Goal: Information Seeking & Learning: Compare options

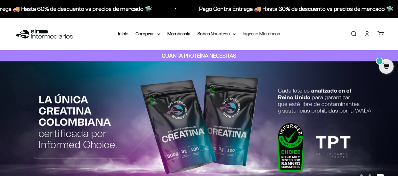
click at [250, 34] on link "Ingreso Miembros" at bounding box center [261, 33] width 37 height 5
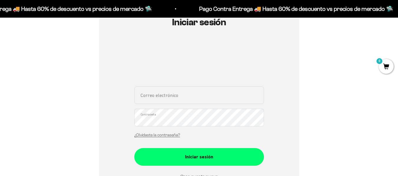
scroll to position [88, 0]
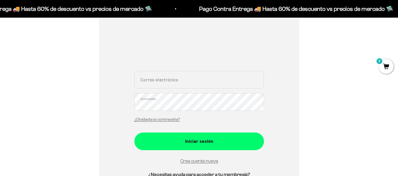
click at [170, 82] on input "Correo electrónico" at bounding box center [199, 80] width 130 height 18
type input "hemagome@hotmail.com"
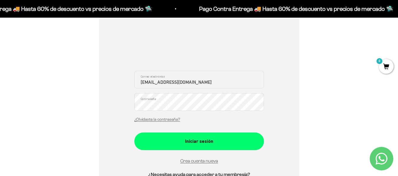
click at [134, 133] on button "Iniciar sesión" at bounding box center [199, 142] width 130 height 18
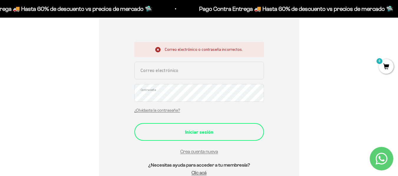
scroll to position [118, 0]
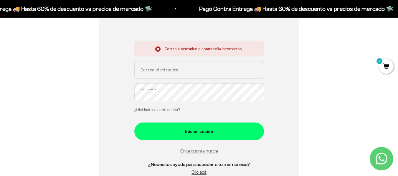
click at [179, 74] on input "Correo electrónico" at bounding box center [199, 70] width 130 height 18
type input "hemagome@hotmail.com"
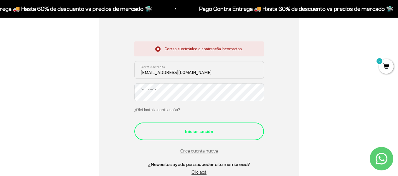
click at [188, 129] on div "Iniciar sesión" at bounding box center [199, 132] width 106 height 8
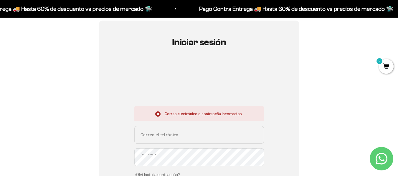
scroll to position [59, 0]
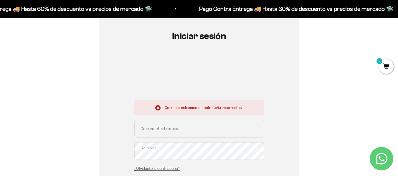
click at [178, 130] on input "Correo electrónico" at bounding box center [199, 129] width 130 height 18
type input "hemagome@hotmail.com"
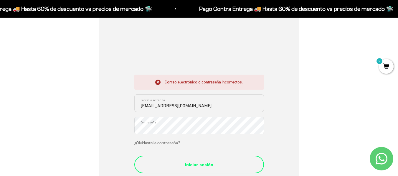
scroll to position [118, 0]
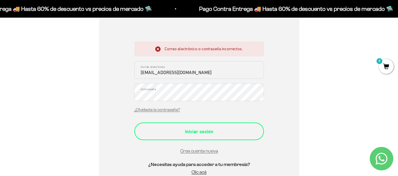
click at [192, 129] on div "Iniciar sesión" at bounding box center [199, 132] width 106 height 8
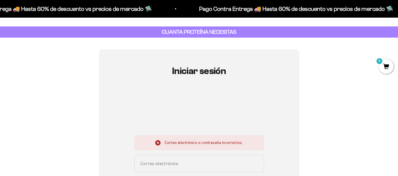
scroll to position [59, 0]
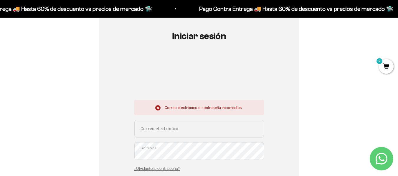
click at [160, 130] on input "Correo electrónico" at bounding box center [199, 129] width 130 height 18
type input "[EMAIL_ADDRESS][DOMAIN_NAME]"
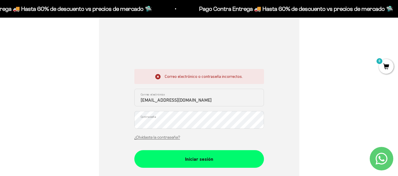
scroll to position [147, 0]
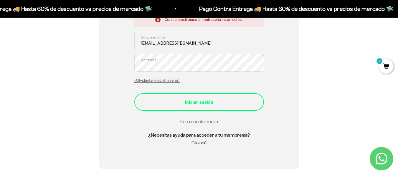
click at [177, 105] on div "Iniciar sesión" at bounding box center [199, 103] width 106 height 8
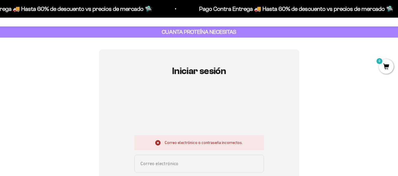
scroll to position [88, 0]
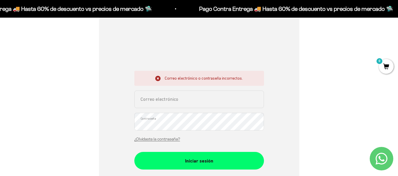
click at [166, 100] on input "Correo electrónico" at bounding box center [199, 100] width 130 height 18
type input "hemagome@hotmail.com"
click at [168, 138] on link "¿Olvidaste la contraseña?" at bounding box center [157, 139] width 46 height 4
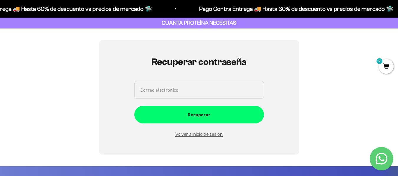
scroll to position [29, 0]
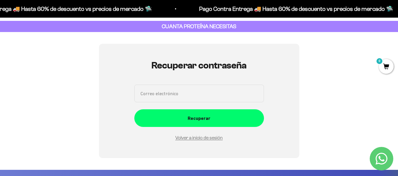
click at [167, 97] on input "Correo electrónico" at bounding box center [199, 94] width 130 height 18
type input "[EMAIL_ADDRESS][DOMAIN_NAME]"
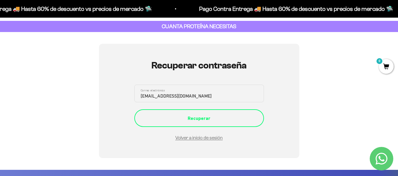
click at [219, 121] on div "Recuperar" at bounding box center [199, 119] width 106 height 8
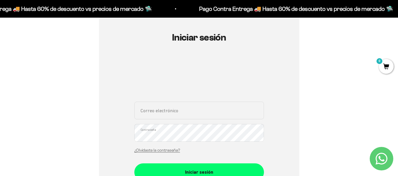
scroll to position [59, 0]
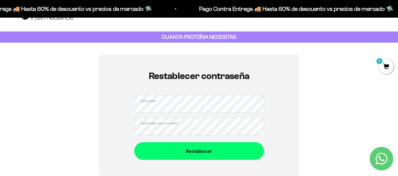
scroll to position [29, 0]
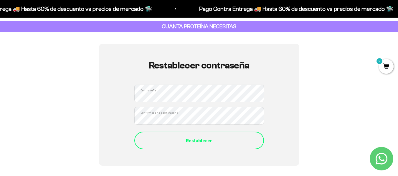
click at [198, 142] on div "Restablecer" at bounding box center [199, 141] width 106 height 8
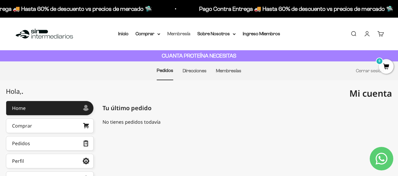
click at [180, 33] on link "Membresía" at bounding box center [178, 33] width 23 height 5
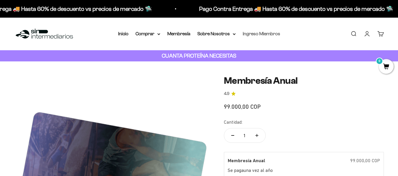
click at [253, 36] on link "Ingreso Miembros" at bounding box center [261, 33] width 37 height 5
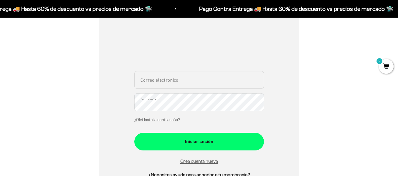
scroll to position [147, 0]
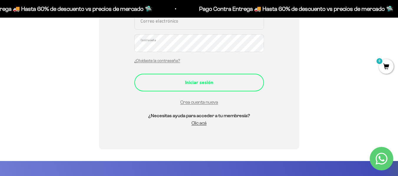
type input "[EMAIL_ADDRESS][DOMAIN_NAME]"
click at [208, 85] on div "Iniciar sesión" at bounding box center [199, 83] width 106 height 8
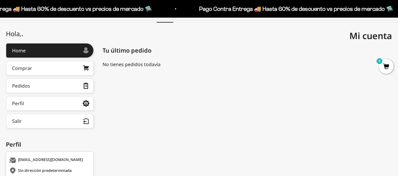
scroll to position [59, 0]
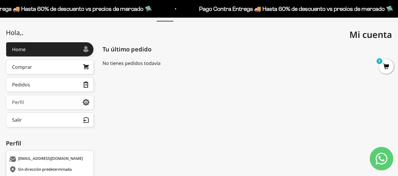
click at [72, 101] on link "Perfil" at bounding box center [50, 102] width 88 height 15
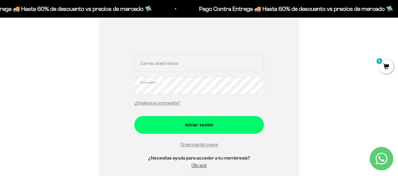
scroll to position [118, 0]
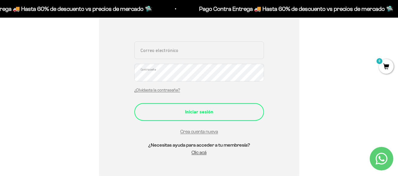
type input "[EMAIL_ADDRESS][DOMAIN_NAME]"
click at [199, 112] on div "Iniciar sesión" at bounding box center [199, 112] width 106 height 8
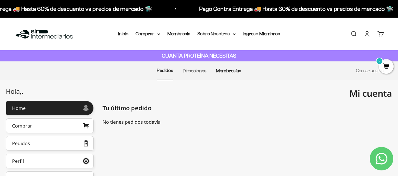
click at [226, 71] on link "Membresías" at bounding box center [228, 70] width 25 height 5
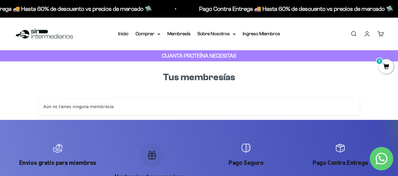
click at [294, 42] on div "Menú [GEOGRAPHIC_DATA] Inicio Comprar Proteínas Ver Todos Whey Iso Vegan Pancak…" at bounding box center [199, 34] width 398 height 33
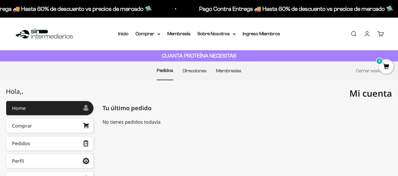
scroll to position [59, 0]
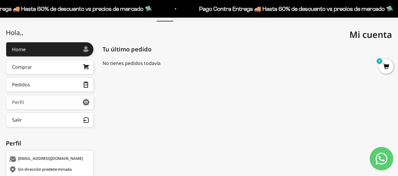
click at [54, 102] on link "Perfil" at bounding box center [50, 102] width 88 height 15
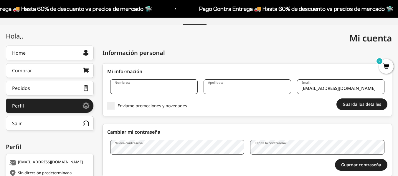
scroll to position [59, 0]
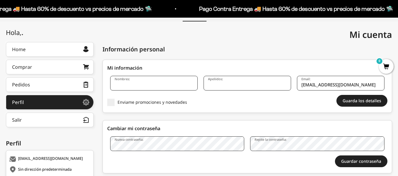
click at [131, 88] on input "Nombres:" at bounding box center [153, 83] width 87 height 15
click at [180, 106] on label "Enviame promociones y novedades" at bounding box center [150, 102] width 87 height 7
click at [117, 102] on input "Enviame promociones y novedades" at bounding box center [117, 102] width 0 height 0
click at [125, 84] on input "Nombres:" at bounding box center [153, 83] width 87 height 15
type input "HEIDY"
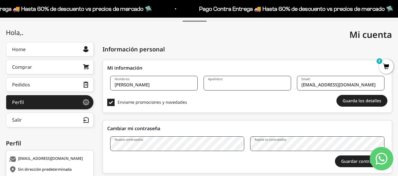
type input "GONZALEZ"
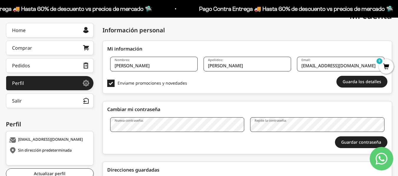
scroll to position [88, 0]
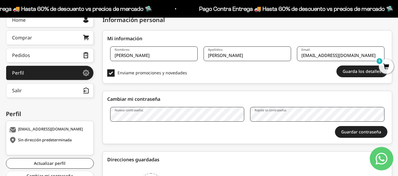
click at [143, 122] on div "Nueva contraseña: Repite la contraseña: Guardar contraseña Vas a reiniciar sesi…" at bounding box center [247, 124] width 280 height 34
click at [197, 95] on div "Cambiar mi contraseña Nueva contraseña: Repite la contraseña: Guardar contraseñ…" at bounding box center [246, 117] width 289 height 53
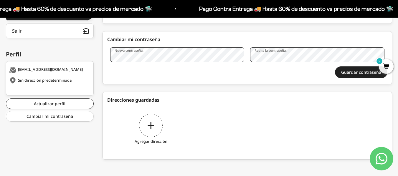
scroll to position [151, 0]
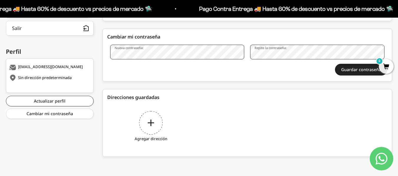
click at [153, 123] on div "Agregar dirección" at bounding box center [150, 127] width 87 height 44
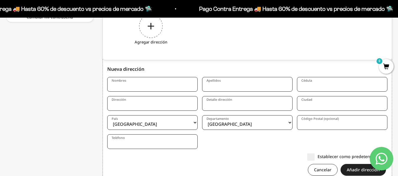
scroll to position [271, 0]
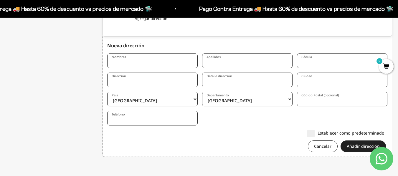
click at [125, 63] on input "Nombres" at bounding box center [152, 61] width 90 height 15
type input "HEIDY"
type input "GONZALEZ"
type input "1022334023"
type input "Cr 88 50 15"
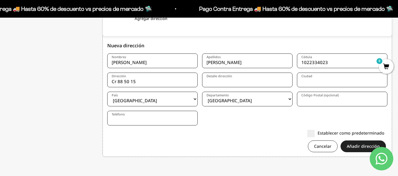
type input "Bogota"
select select "Cundinamarca"
type input "110711"
type input "3124358833"
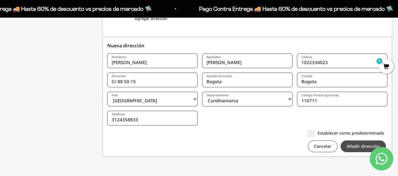
click at [359, 145] on button "Añadir dirección" at bounding box center [362, 147] width 45 height 12
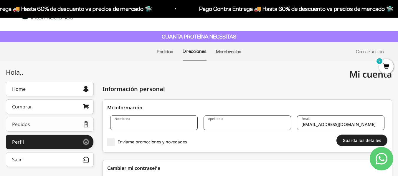
scroll to position [29, 0]
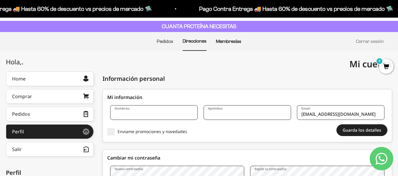
click at [237, 41] on link "Membresías" at bounding box center [228, 41] width 25 height 5
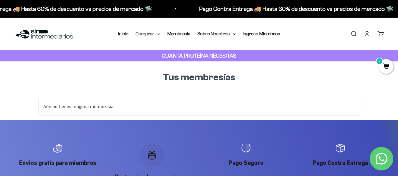
click at [152, 34] on summary "Comprar" at bounding box center [147, 34] width 25 height 8
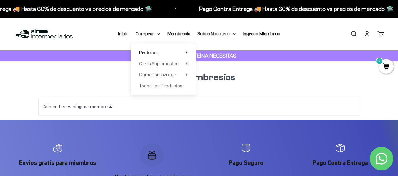
click at [159, 54] on summary "Proteínas" at bounding box center [163, 53] width 49 height 8
click at [170, 74] on span "Gomas sin azúcar" at bounding box center [157, 74] width 37 height 5
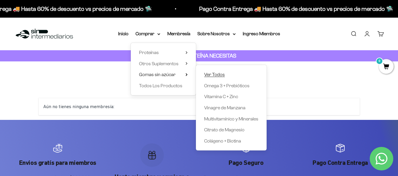
click at [216, 74] on span "Ver Todos" at bounding box center [214, 74] width 21 height 5
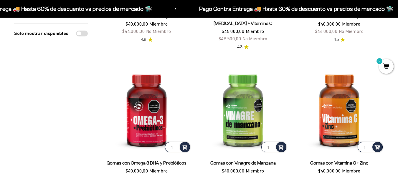
scroll to position [177, 0]
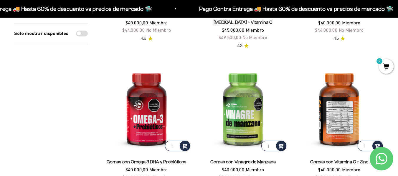
click at [342, 127] on img at bounding box center [338, 107] width 89 height 89
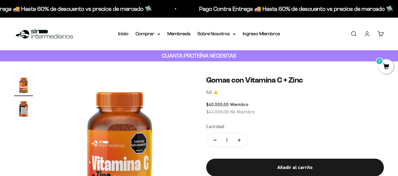
click at [22, 113] on img "Ir al artículo 2" at bounding box center [23, 108] width 19 height 19
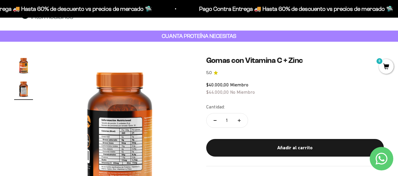
scroll to position [59, 0]
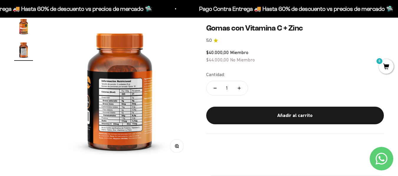
click at [111, 119] on img at bounding box center [119, 89] width 145 height 145
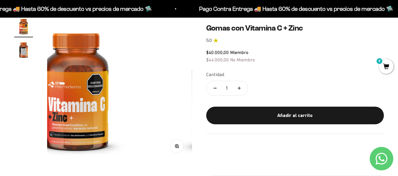
scroll to position [0, 0]
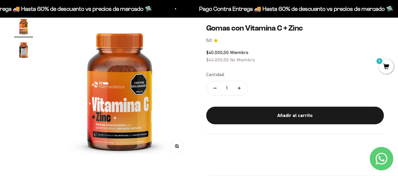
click at [139, 114] on img at bounding box center [119, 89] width 145 height 145
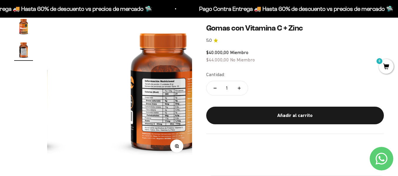
scroll to position [0, 148]
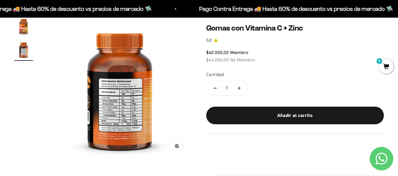
click at [177, 147] on icon "button" at bounding box center [177, 146] width 4 height 4
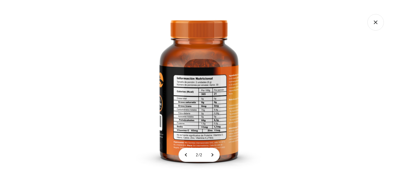
click at [376, 22] on icon "Cerrar galería" at bounding box center [375, 22] width 16 height 16
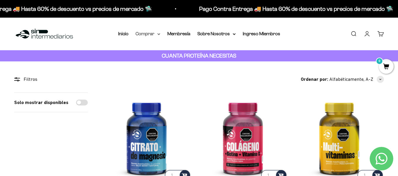
click at [156, 33] on summary "Comprar" at bounding box center [147, 34] width 25 height 8
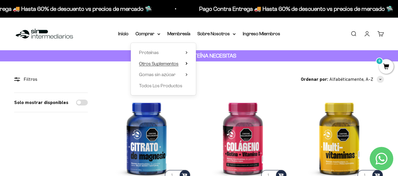
click at [166, 63] on span "Otros Suplementos" at bounding box center [158, 63] width 39 height 5
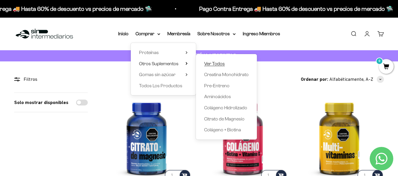
click at [215, 62] on span "Ver Todos" at bounding box center [214, 63] width 21 height 5
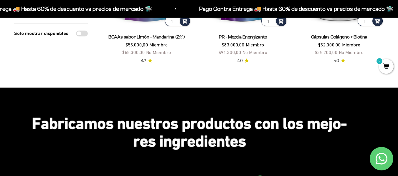
scroll to position [206, 0]
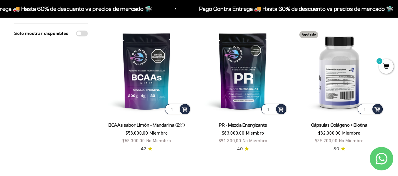
click at [346, 79] on img at bounding box center [338, 71] width 89 height 89
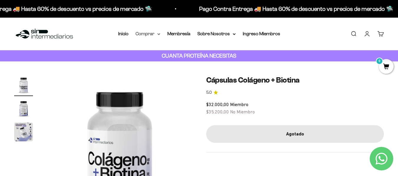
click at [145, 32] on summary "Comprar" at bounding box center [147, 34] width 25 height 8
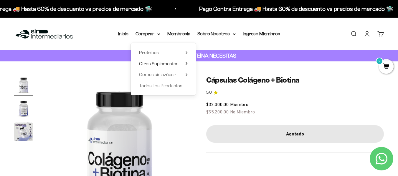
click at [160, 62] on span "Otros Suplementos" at bounding box center [158, 63] width 39 height 5
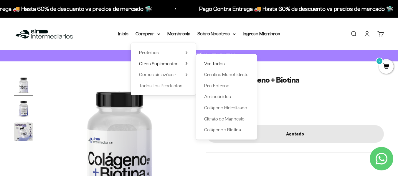
click at [213, 63] on span "Ver Todos" at bounding box center [214, 63] width 21 height 5
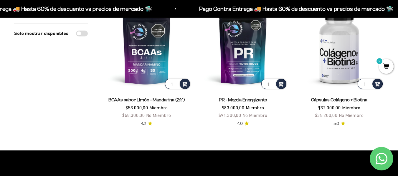
scroll to position [236, 0]
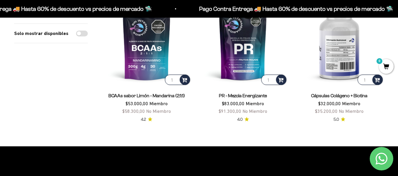
click at [341, 52] on img at bounding box center [338, 41] width 89 height 89
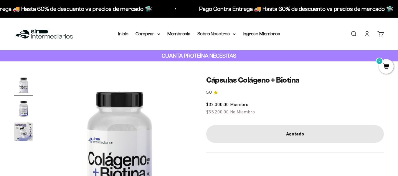
click at [21, 112] on img "Ir al artículo 2" at bounding box center [23, 108] width 19 height 19
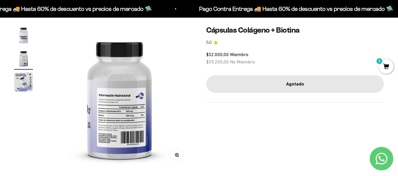
scroll to position [59, 0]
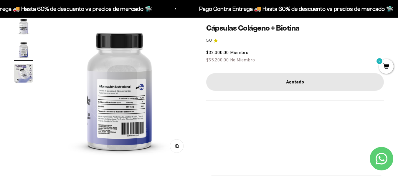
click at [179, 147] on button "Zoom" at bounding box center [176, 146] width 13 height 13
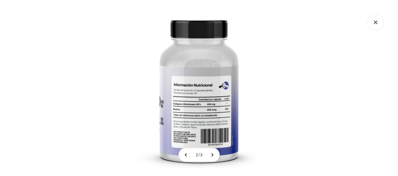
click at [200, 136] on img at bounding box center [199, 88] width 176 height 176
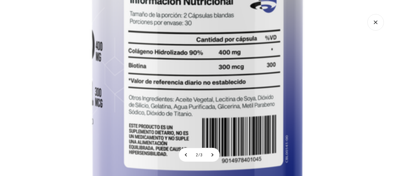
click at [204, 128] on img at bounding box center [197, 8] width 471 height 471
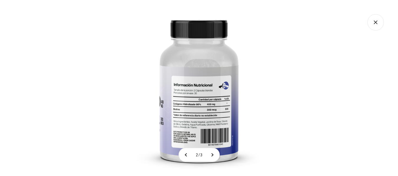
click at [376, 23] on icon "Cerrar galería" at bounding box center [375, 22] width 3 height 3
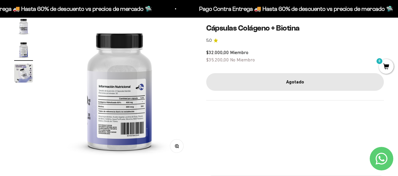
click at [23, 50] on img "Ir al artículo 2" at bounding box center [23, 49] width 19 height 19
click at [21, 71] on img "Ir al artículo 3" at bounding box center [23, 73] width 19 height 19
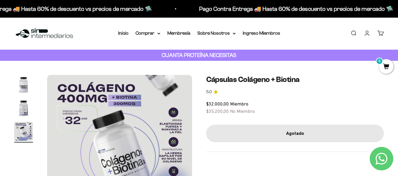
scroll to position [0, 0]
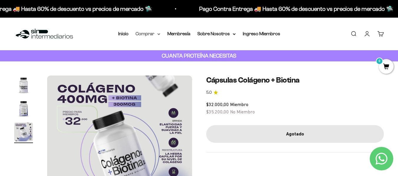
click at [149, 31] on summary "Comprar" at bounding box center [147, 34] width 25 height 8
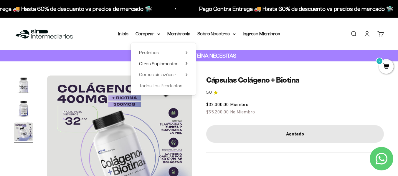
click at [149, 64] on span "Otros Suplementos" at bounding box center [158, 63] width 39 height 5
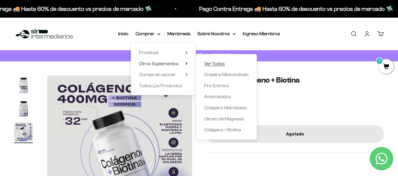
click at [209, 64] on span "Ver Todos" at bounding box center [214, 63] width 21 height 5
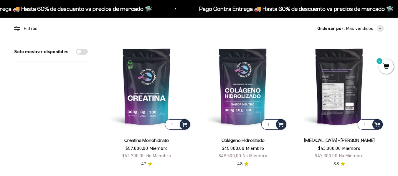
scroll to position [59, 0]
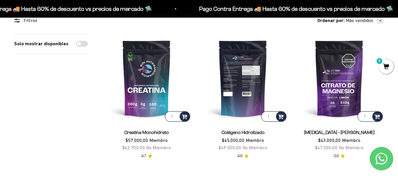
click at [246, 86] on img at bounding box center [242, 78] width 89 height 89
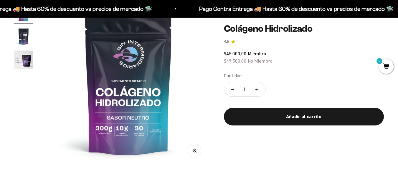
scroll to position [59, 0]
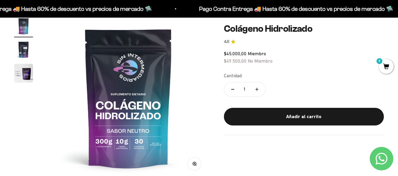
click at [25, 51] on img "Ir al artículo 2" at bounding box center [23, 49] width 19 height 19
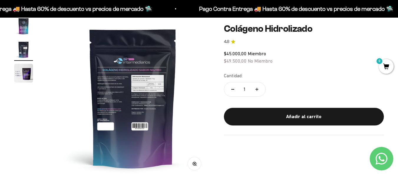
scroll to position [0, 166]
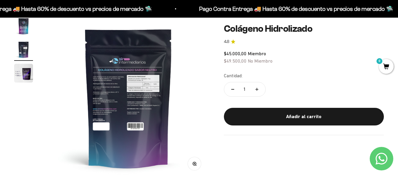
click at [138, 99] on img at bounding box center [128, 98] width 163 height 163
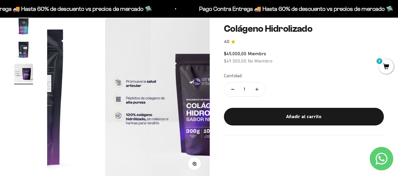
scroll to position [0, 332]
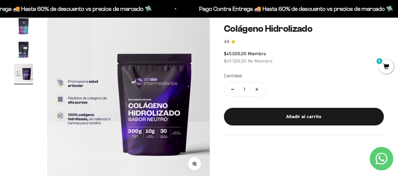
click at [23, 50] on img "Ir al artículo 2" at bounding box center [23, 49] width 19 height 19
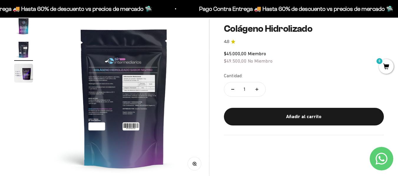
scroll to position [0, 166]
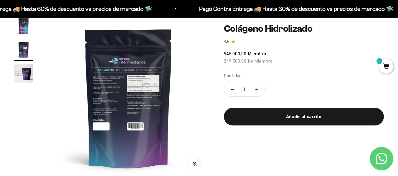
click at [192, 164] on button "Zoom" at bounding box center [194, 164] width 13 height 13
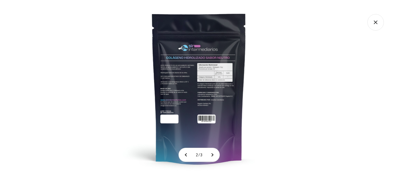
click at [172, 82] on img at bounding box center [199, 88] width 176 height 176
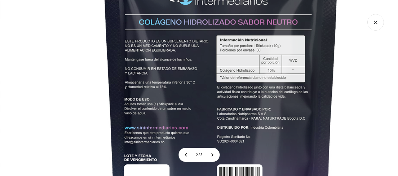
click at [174, 107] on img at bounding box center [221, 98] width 442 height 442
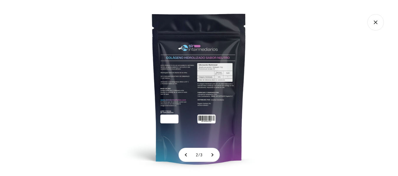
click at [371, 23] on icon "Cerrar galería" at bounding box center [375, 22] width 16 height 16
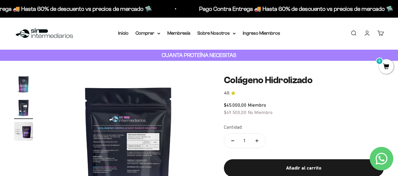
scroll to position [0, 0]
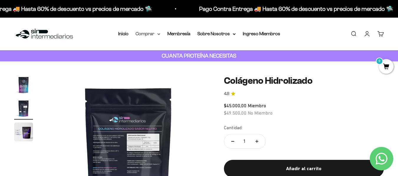
click at [141, 32] on summary "Comprar" at bounding box center [147, 34] width 25 height 8
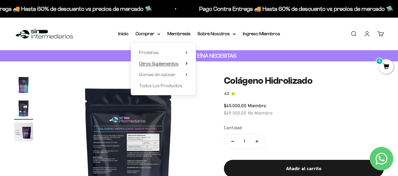
click at [152, 64] on span "Otros Suplementos" at bounding box center [158, 63] width 39 height 5
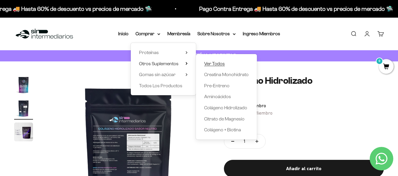
click at [209, 63] on span "Ver Todos" at bounding box center [214, 63] width 21 height 5
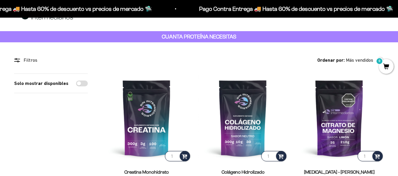
scroll to position [29, 0]
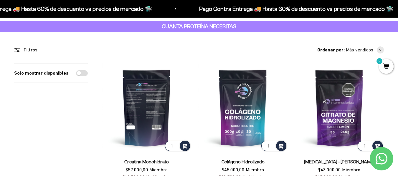
click at [144, 107] on img at bounding box center [146, 107] width 89 height 89
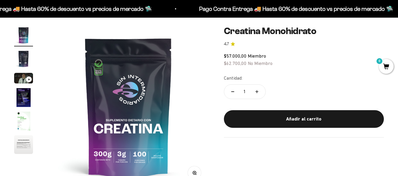
scroll to position [59, 0]
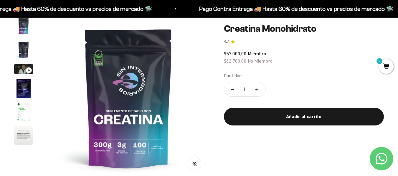
click at [22, 49] on img "Ir al artículo 2" at bounding box center [23, 49] width 19 height 19
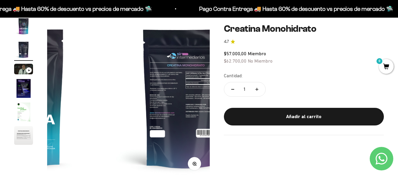
scroll to position [0, 166]
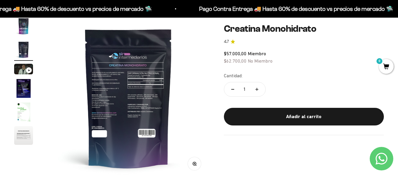
click at [192, 163] on button "Zoom" at bounding box center [194, 164] width 13 height 13
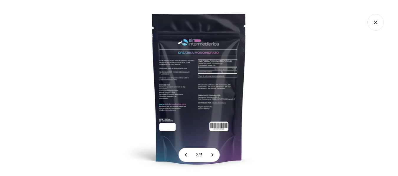
click at [183, 84] on img at bounding box center [199, 88] width 176 height 176
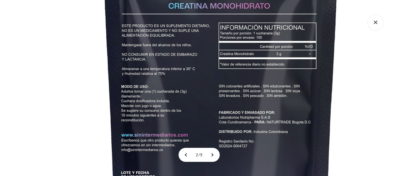
click at [376, 22] on icon "Cerrar galería" at bounding box center [375, 22] width 3 height 3
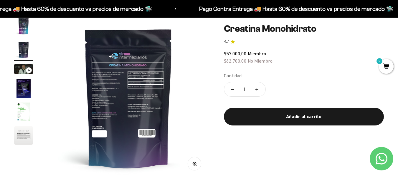
click at [23, 69] on img "Ir al artículo 3" at bounding box center [23, 69] width 19 height 11
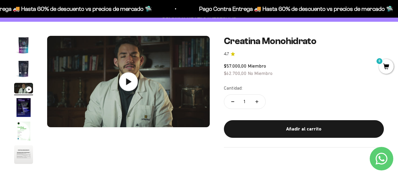
scroll to position [29, 0]
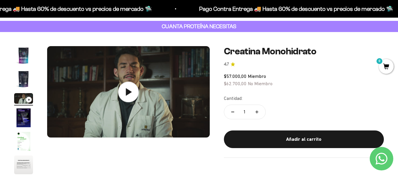
click at [127, 90] on icon at bounding box center [129, 91] width 6 height 7
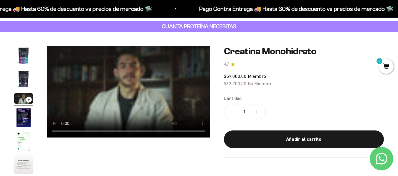
click at [21, 117] on img "Ir al artículo 4" at bounding box center [23, 118] width 19 height 19
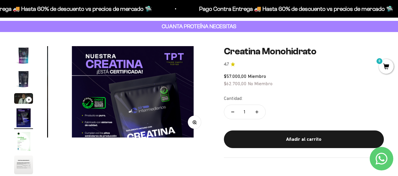
scroll to position [0, 498]
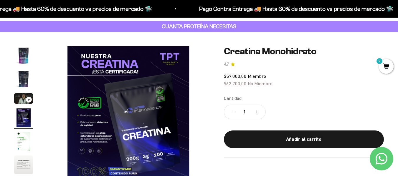
click at [23, 164] on img "Ir al artículo 6" at bounding box center [23, 165] width 19 height 19
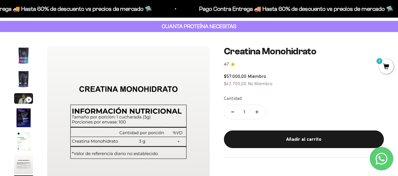
scroll to position [0, 0]
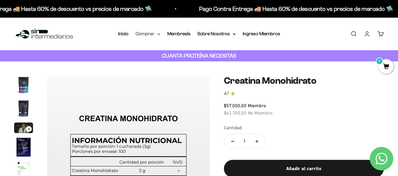
click at [150, 34] on summary "Comprar" at bounding box center [147, 34] width 25 height 8
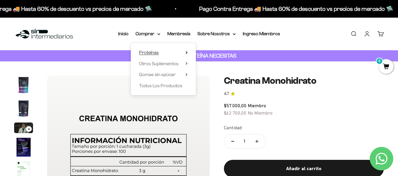
click at [186, 51] on icon at bounding box center [187, 52] width 2 height 3
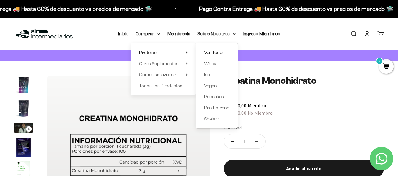
click at [211, 52] on span "Ver Todos" at bounding box center [214, 52] width 21 height 5
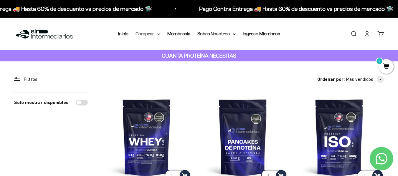
click at [160, 34] on icon at bounding box center [159, 34] width 2 height 1
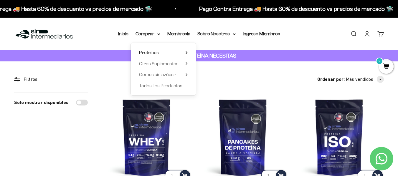
click at [160, 52] on summary "Proteínas" at bounding box center [163, 53] width 49 height 8
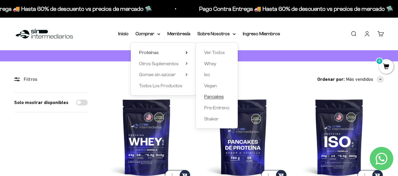
click at [215, 97] on span "Pancakes" at bounding box center [214, 96] width 20 height 5
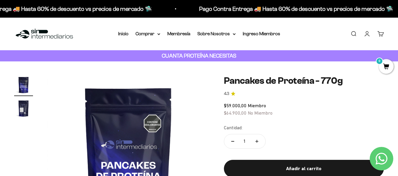
click at [22, 108] on img "Ir al artículo 2" at bounding box center [23, 108] width 19 height 19
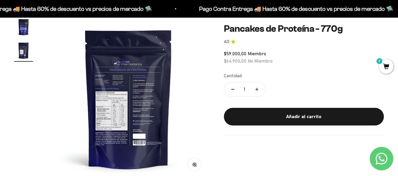
scroll to position [59, 0]
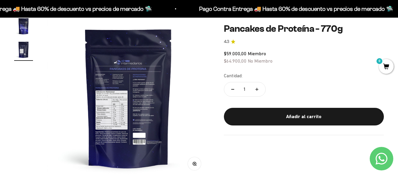
click at [196, 163] on icon "button" at bounding box center [194, 164] width 4 height 4
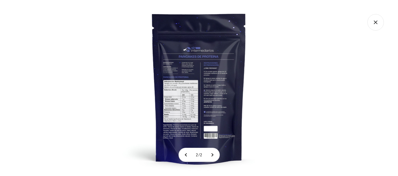
click at [187, 97] on img at bounding box center [199, 88] width 176 height 176
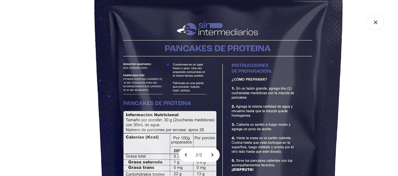
click at [194, 81] on img at bounding box center [218, 132] width 471 height 471
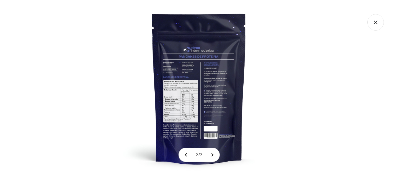
click at [205, 90] on img at bounding box center [199, 88] width 176 height 176
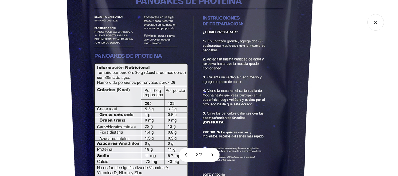
click at [373, 19] on icon "Cerrar galería" at bounding box center [375, 22] width 16 height 16
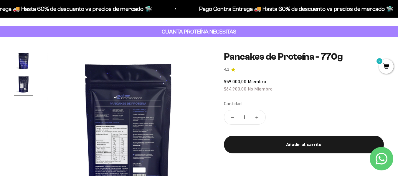
scroll to position [0, 0]
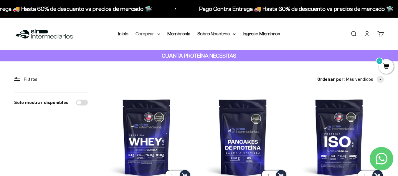
click at [157, 33] on icon at bounding box center [158, 34] width 3 height 2
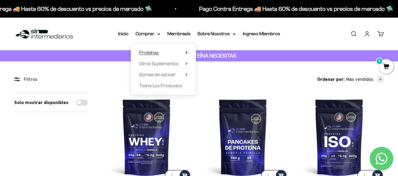
click at [160, 52] on summary "Proteínas" at bounding box center [163, 53] width 49 height 8
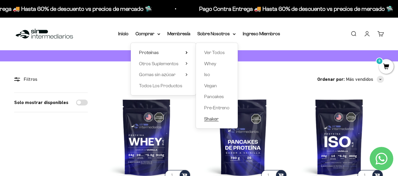
click at [210, 118] on span "Shaker" at bounding box center [211, 119] width 14 height 5
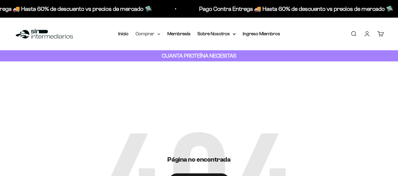
click at [152, 35] on summary "Comprar" at bounding box center [147, 34] width 25 height 8
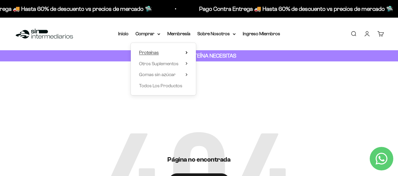
click at [159, 51] on summary "Proteínas" at bounding box center [163, 53] width 49 height 8
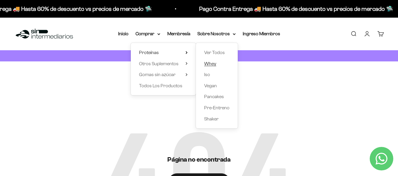
click at [208, 62] on span "Whey" at bounding box center [210, 63] width 12 height 5
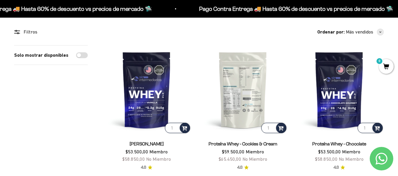
scroll to position [59, 0]
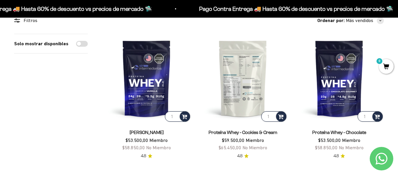
click at [246, 98] on img at bounding box center [242, 78] width 89 height 89
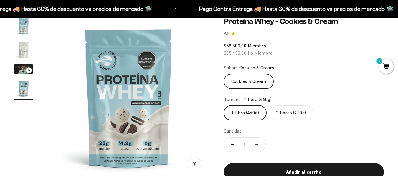
scroll to position [0, 498]
click at [27, 69] on div "Ir al artículo 3" at bounding box center [29, 70] width 6 height 6
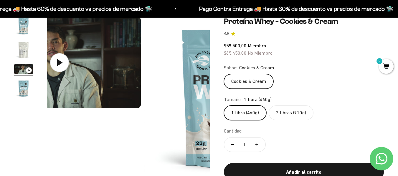
scroll to position [0, 332]
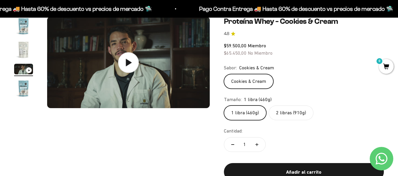
click at [130, 65] on icon at bounding box center [128, 62] width 21 height 21
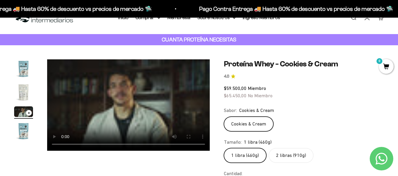
scroll to position [29, 0]
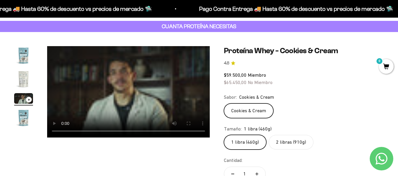
click at [174, 155] on div "Zoom Ir al artículo 1 Ir al artículo 2 Ir al artículo 3 Ir al artículo 4 Proteí…" at bounding box center [199, 133] width 370 height 174
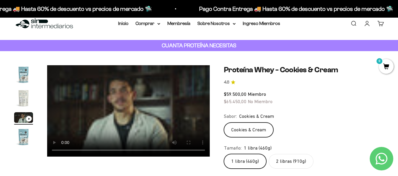
scroll to position [0, 0]
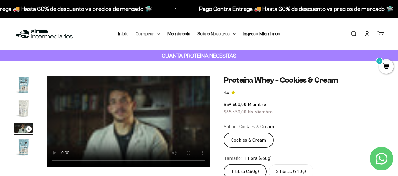
click at [143, 33] on summary "Comprar" at bounding box center [147, 34] width 25 height 8
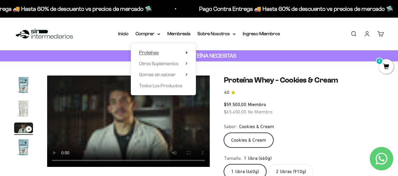
click at [146, 50] on span "Proteínas" at bounding box center [149, 53] width 20 height 8
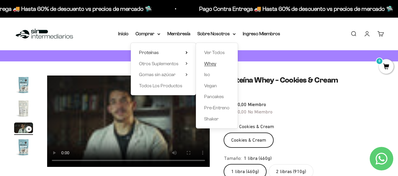
click at [209, 65] on span "Whey" at bounding box center [210, 63] width 12 height 5
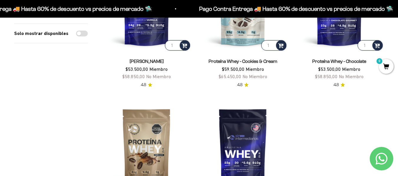
scroll to position [118, 0]
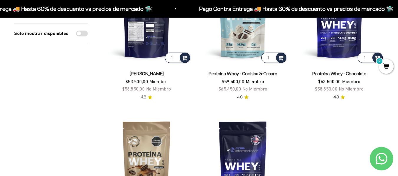
click at [147, 31] on img at bounding box center [146, 19] width 89 height 89
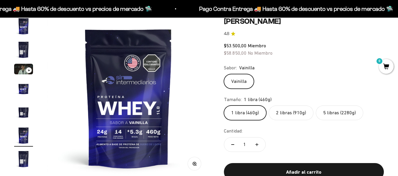
click at [21, 66] on img "Ir al artículo 3" at bounding box center [23, 69] width 19 height 11
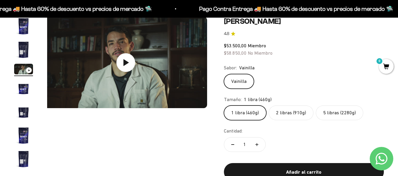
scroll to position [0, 332]
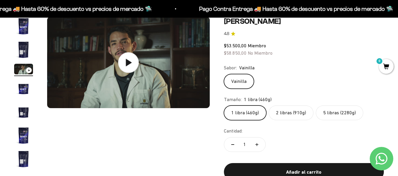
click at [133, 63] on icon at bounding box center [128, 62] width 21 height 21
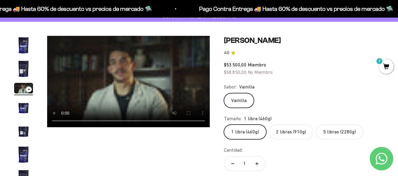
scroll to position [29, 0]
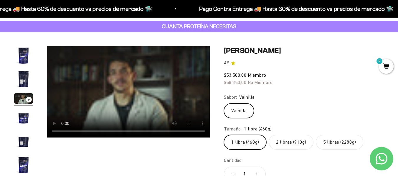
click at [137, 148] on product-gallery "Zoom Ir al artículo 1 Ir al artículo 2 Ir al artículo 3 Ir al artículo 4 Ir al …" at bounding box center [112, 123] width 196 height 154
click at [103, 95] on video "Proteína Whey - Vainilla" at bounding box center [128, 92] width 163 height 92
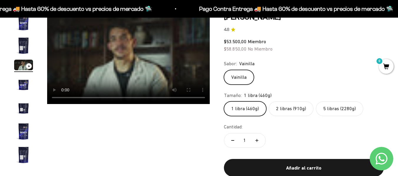
scroll to position [0, 0]
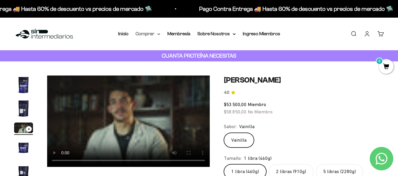
click at [156, 34] on summary "Comprar" at bounding box center [147, 34] width 25 height 8
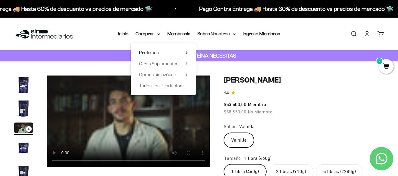
click at [160, 52] on summary "Proteínas" at bounding box center [163, 53] width 49 height 8
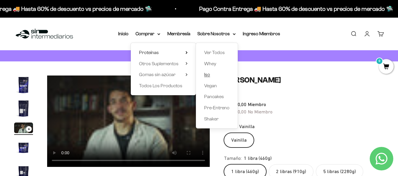
click at [208, 75] on span "Iso" at bounding box center [207, 74] width 6 height 5
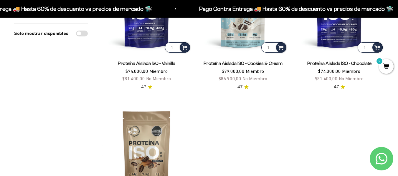
scroll to position [118, 0]
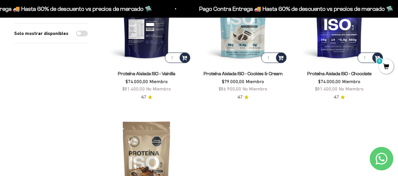
click at [149, 45] on img at bounding box center [146, 19] width 89 height 89
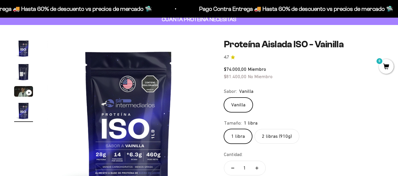
scroll to position [29, 0]
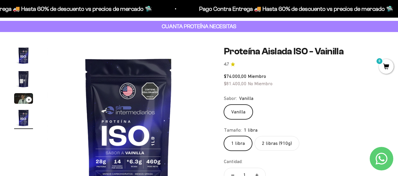
click at [19, 96] on img "Ir al artículo 3" at bounding box center [23, 98] width 19 height 11
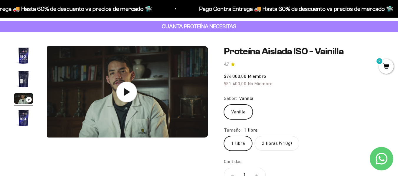
scroll to position [0, 332]
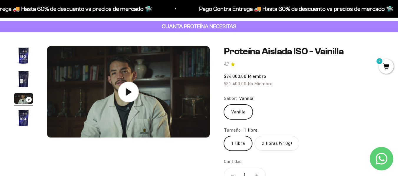
click at [131, 90] on icon at bounding box center [128, 92] width 21 height 21
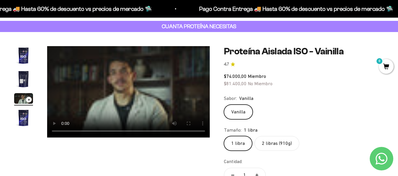
click at [102, 116] on video "Proteína Aislada ISO - Vainilla" at bounding box center [128, 92] width 163 height 92
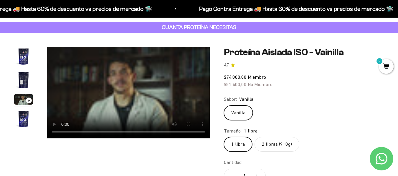
scroll to position [0, 0]
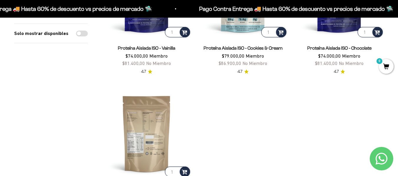
scroll to position [88, 0]
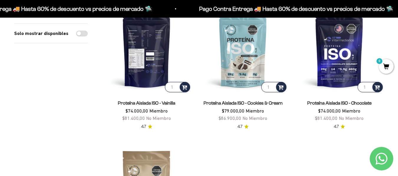
click at [137, 51] on img at bounding box center [146, 48] width 89 height 89
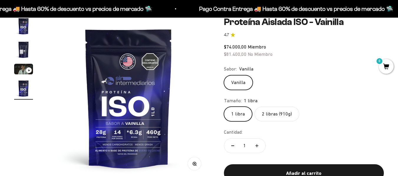
scroll to position [0, 498]
click at [22, 49] on img "Ir al artículo 2" at bounding box center [23, 49] width 19 height 19
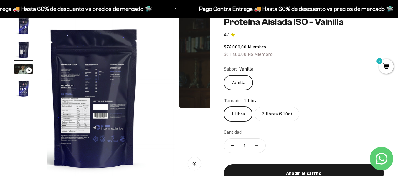
scroll to position [0, 166]
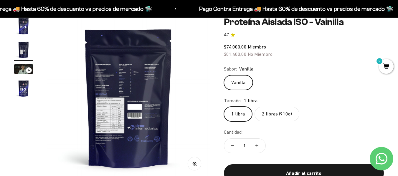
click at [193, 165] on circle "button" at bounding box center [194, 163] width 3 height 3
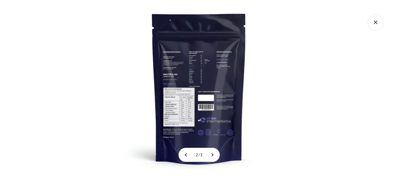
click at [111, 0] on div at bounding box center [111, 0] width 0 height 0
click at [188, 91] on img at bounding box center [199, 88] width 176 height 176
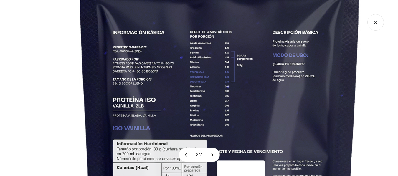
click at [375, 20] on icon "Cerrar galería" at bounding box center [375, 22] width 16 height 16
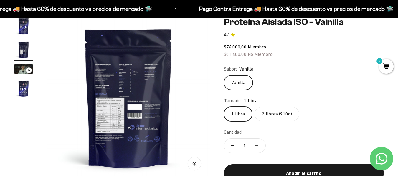
scroll to position [29, 0]
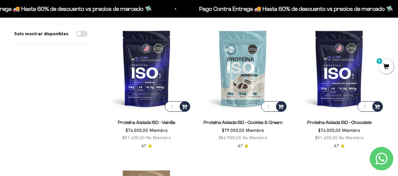
scroll to position [59, 0]
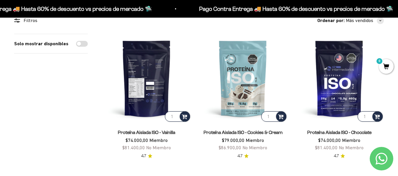
click at [152, 89] on img at bounding box center [146, 78] width 89 height 89
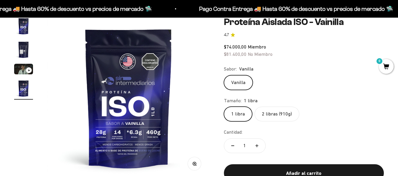
scroll to position [0, 498]
click at [193, 162] on icon "button" at bounding box center [194, 164] width 4 height 4
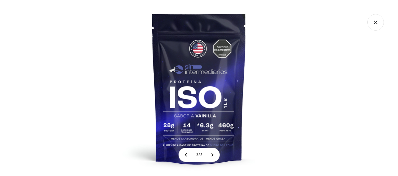
click at [191, 130] on img at bounding box center [199, 88] width 176 height 176
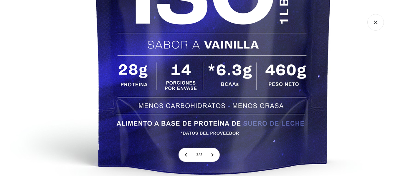
click at [374, 20] on icon "Cerrar galería" at bounding box center [375, 22] width 16 height 16
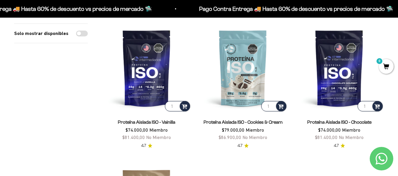
scroll to position [59, 0]
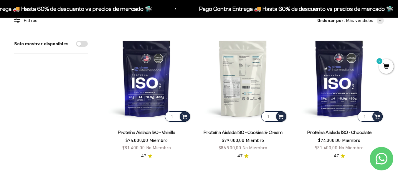
click at [243, 91] on img at bounding box center [242, 78] width 89 height 89
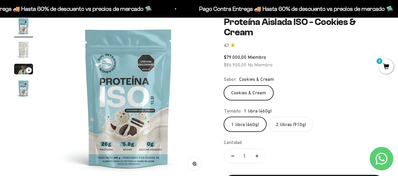
click at [293, 127] on label "2 libras (910g)" at bounding box center [291, 124] width 45 height 15
click at [224, 117] on input "2 libras (910g)" at bounding box center [223, 117] width 0 height 0
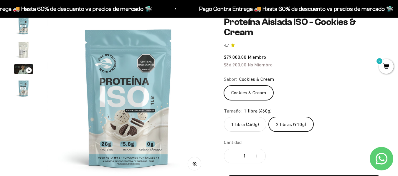
scroll to position [0, 498]
click at [238, 123] on label "1 libra (460g)" at bounding box center [245, 124] width 42 height 15
click at [224, 117] on input "1 libra (460g)" at bounding box center [223, 117] width 0 height 0
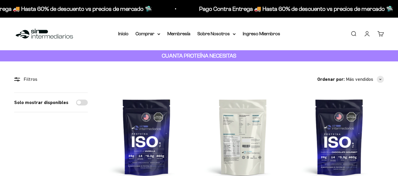
scroll to position [59, 0]
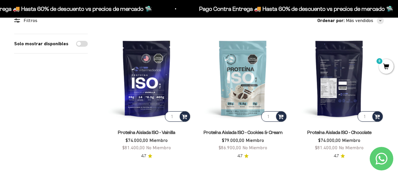
click at [341, 78] on img at bounding box center [338, 78] width 89 height 89
